Goal: Information Seeking & Learning: Check status

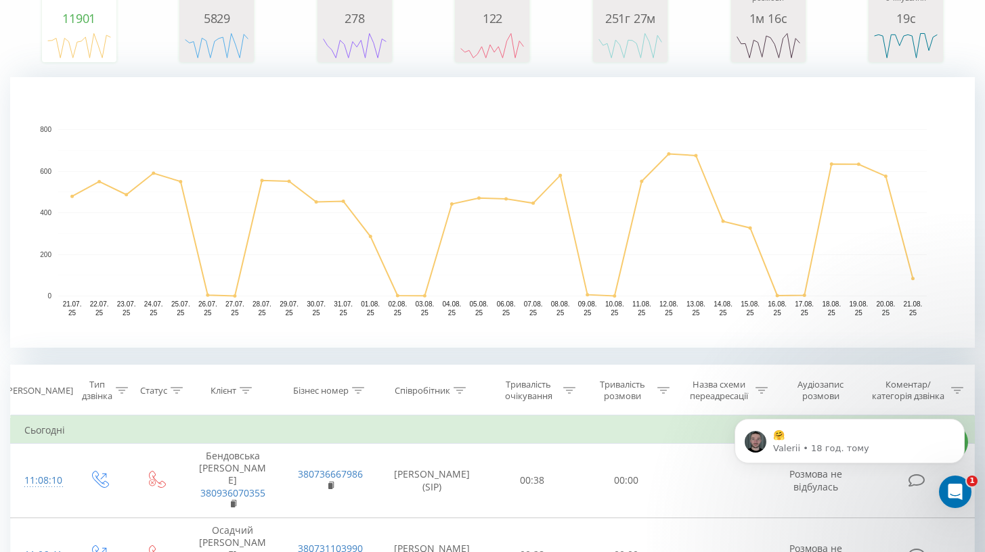
click at [430, 386] on th "Співробітник" at bounding box center [433, 390] width 106 height 50
click at [430, 395] on div "Співробітник" at bounding box center [422, 391] width 55 height 12
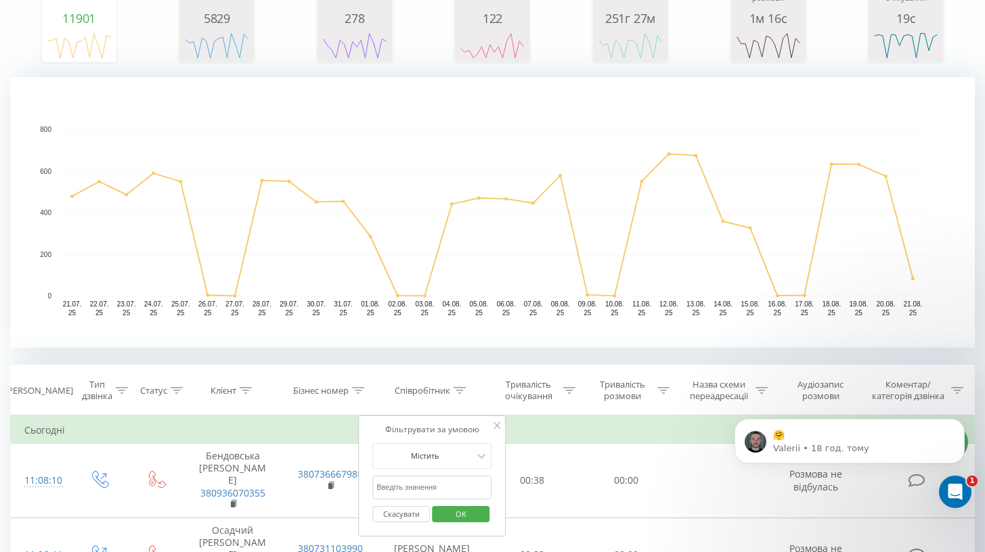
click at [416, 486] on input "text" at bounding box center [432, 488] width 119 height 24
type input "артем"
click at [453, 509] on span "OK" at bounding box center [461, 513] width 38 height 21
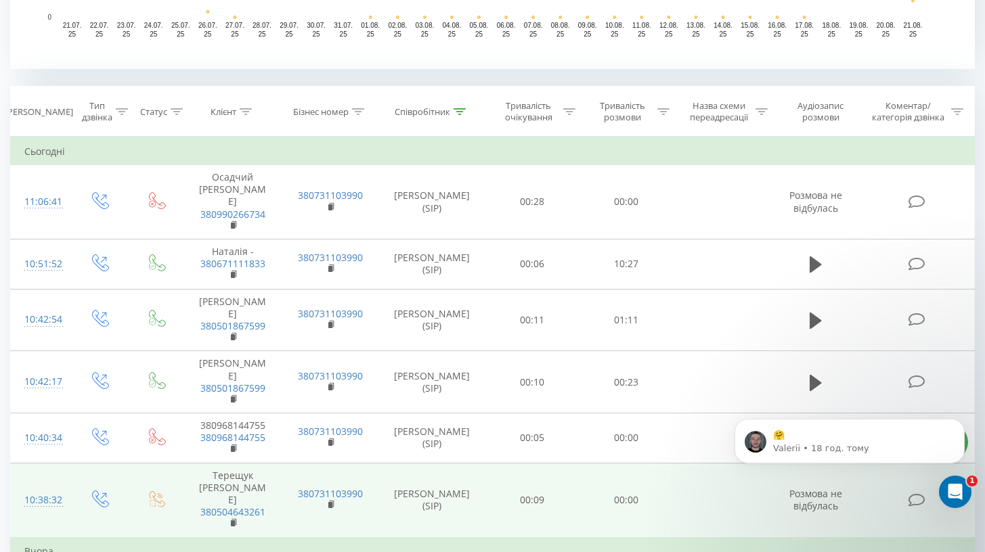
scroll to position [518, 0]
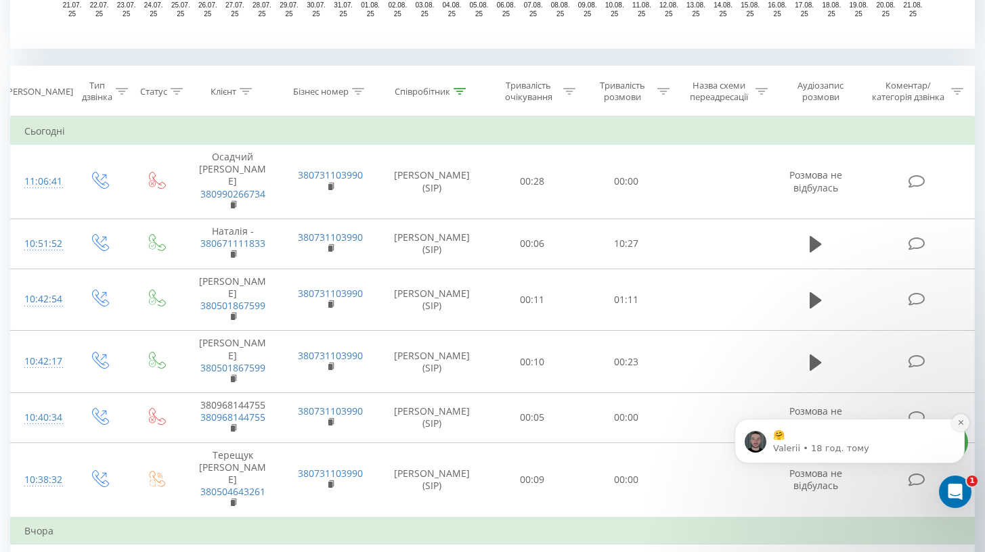
click at [959, 424] on icon "Dismiss notification" at bounding box center [960, 422] width 7 height 7
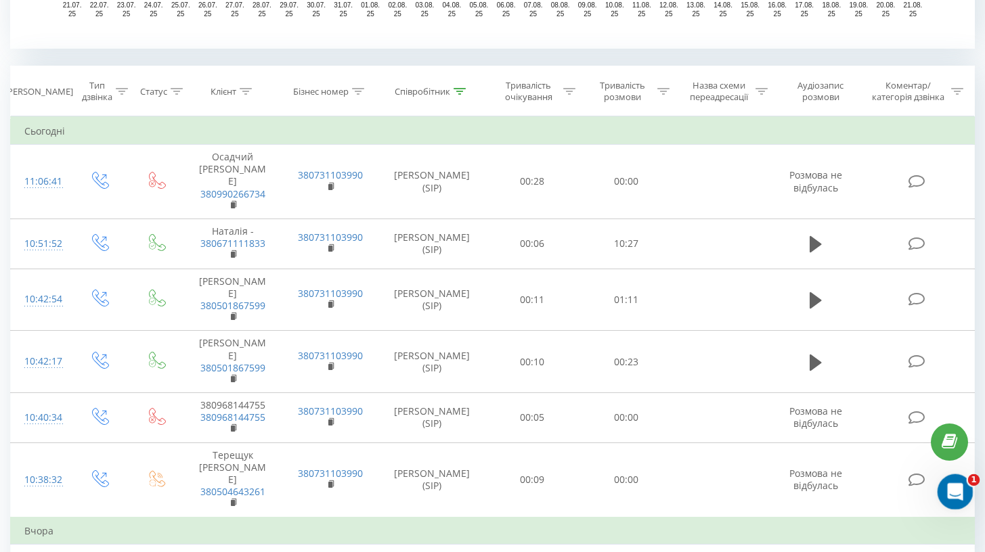
click at [952, 495] on icon "Відкрити програму для спілкування Intercom" at bounding box center [953, 490] width 22 height 22
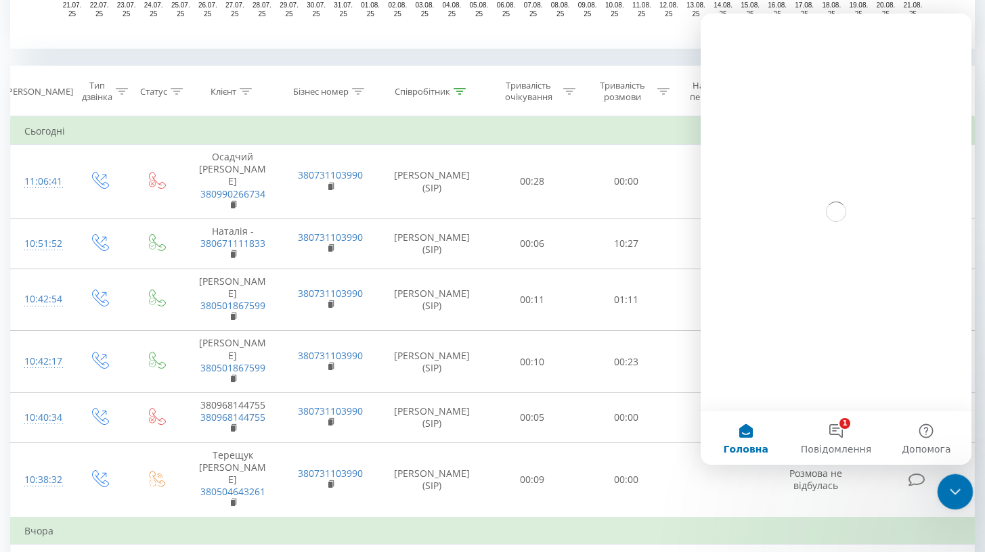
scroll to position [0, 0]
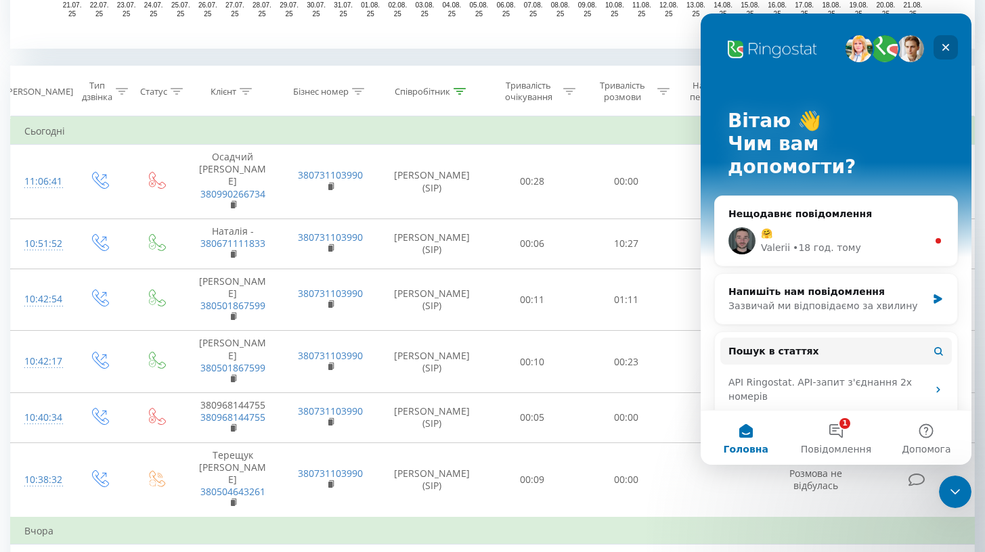
click at [937, 45] on div "Закрити" at bounding box center [945, 47] width 24 height 24
